Goal: Navigation & Orientation: Go to known website

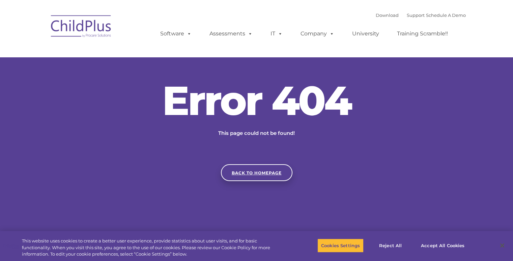
click at [258, 177] on link "Back to homepage" at bounding box center [256, 172] width 71 height 17
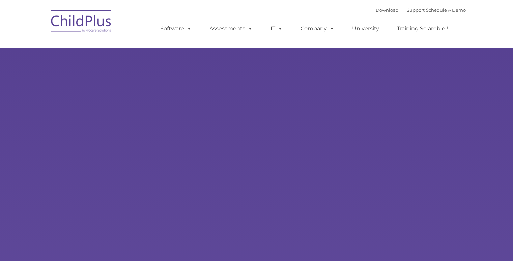
type input ""
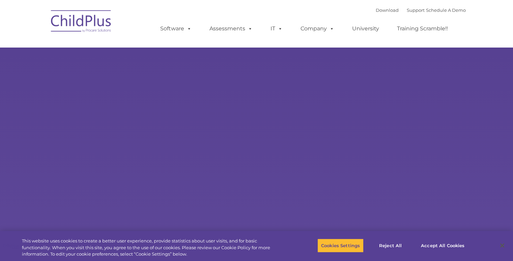
select select "MEDIUM"
